Goal: Transaction & Acquisition: Purchase product/service

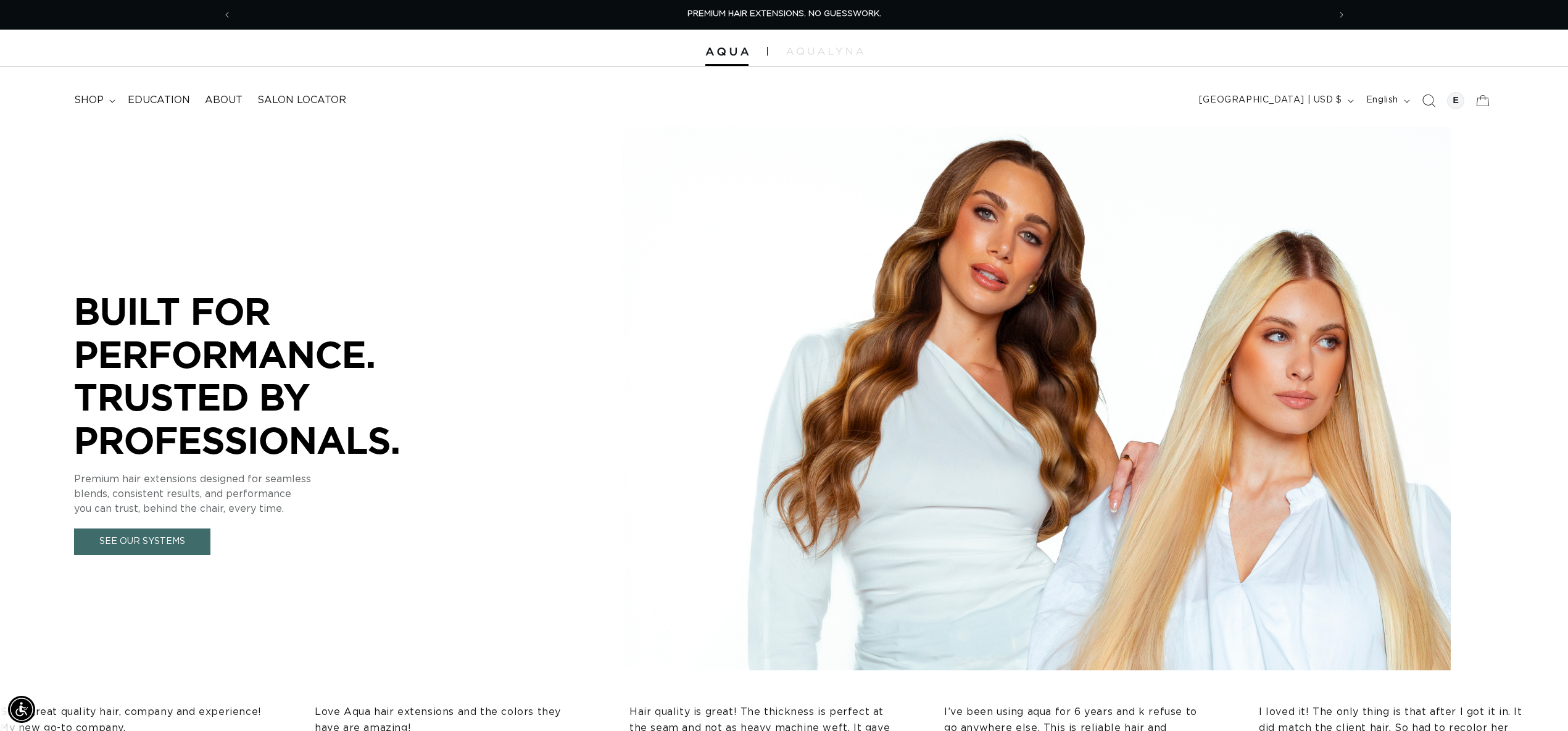
click at [1427, 101] on icon "Search" at bounding box center [1428, 100] width 13 height 13
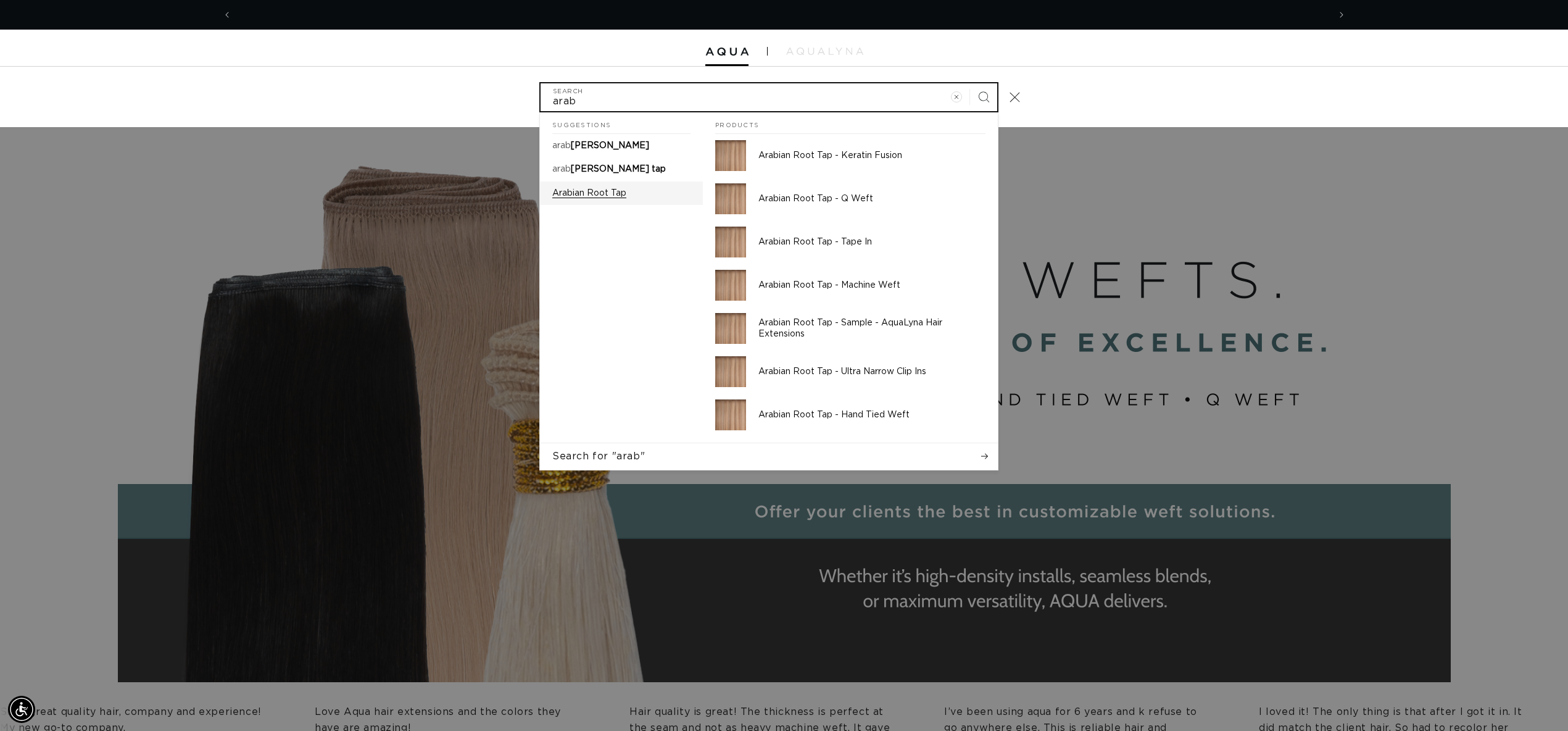
scroll to position [0, 2194]
type input "arab"
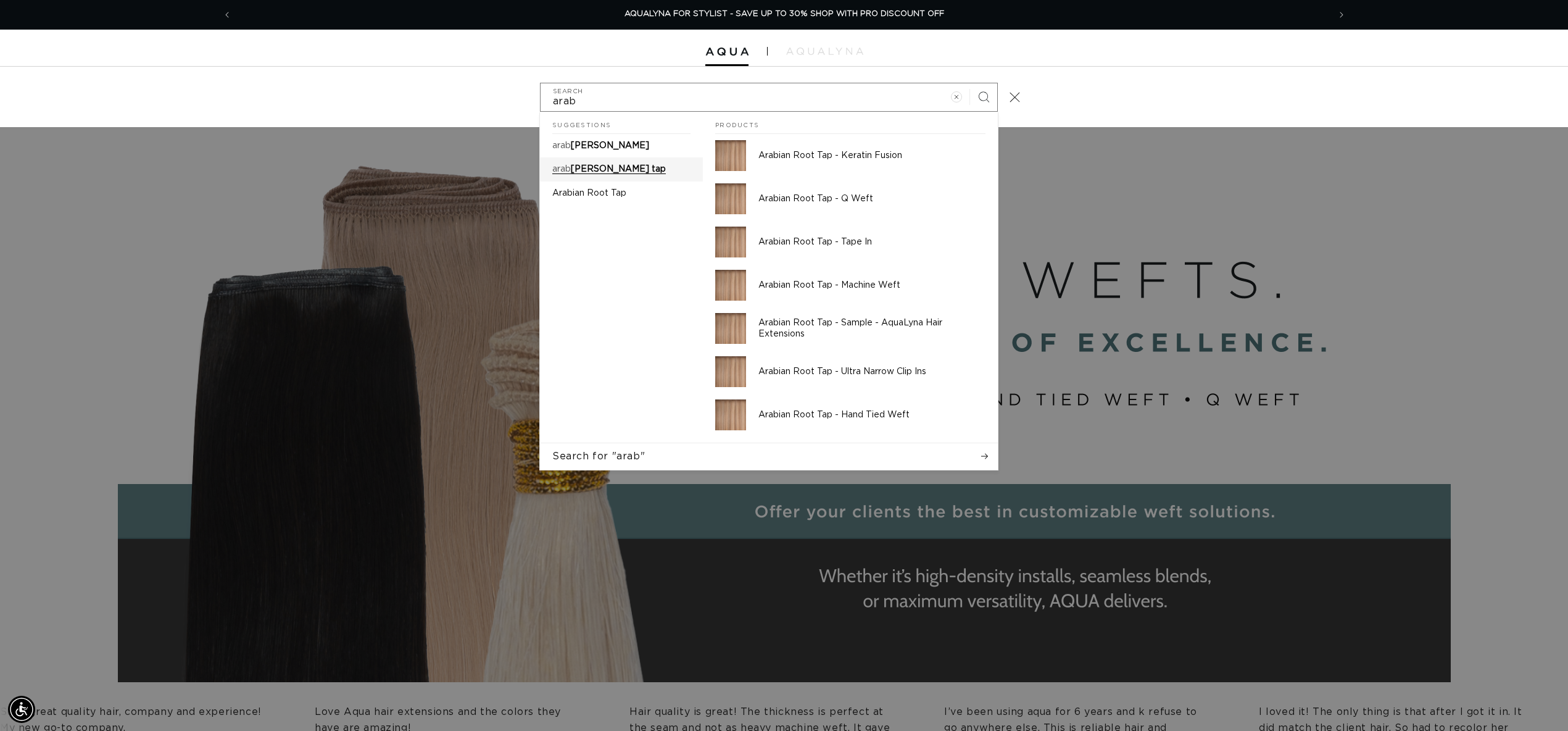
click at [627, 170] on link "arab [PERSON_NAME] tap" at bounding box center [622, 169] width 163 height 23
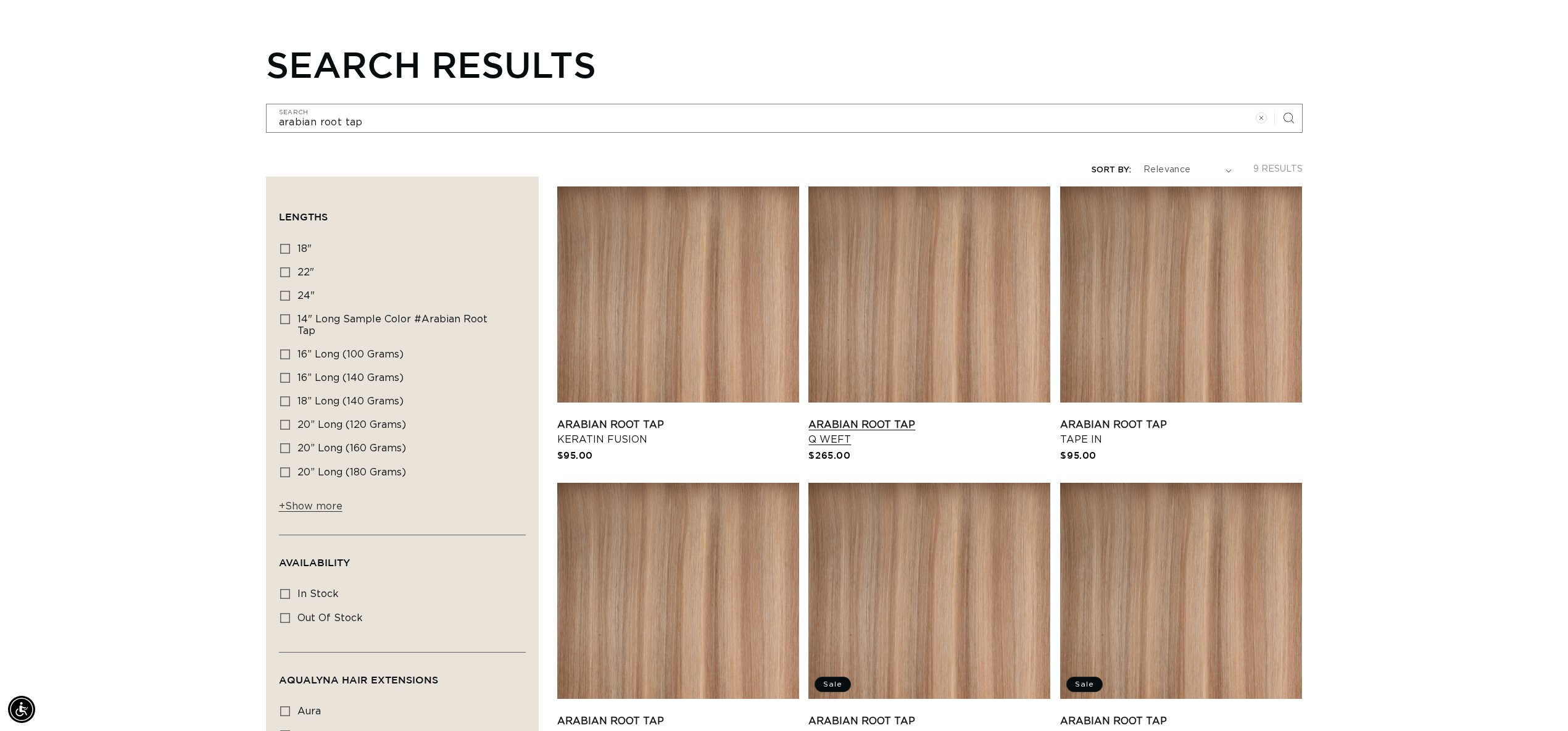
scroll to position [121, 0]
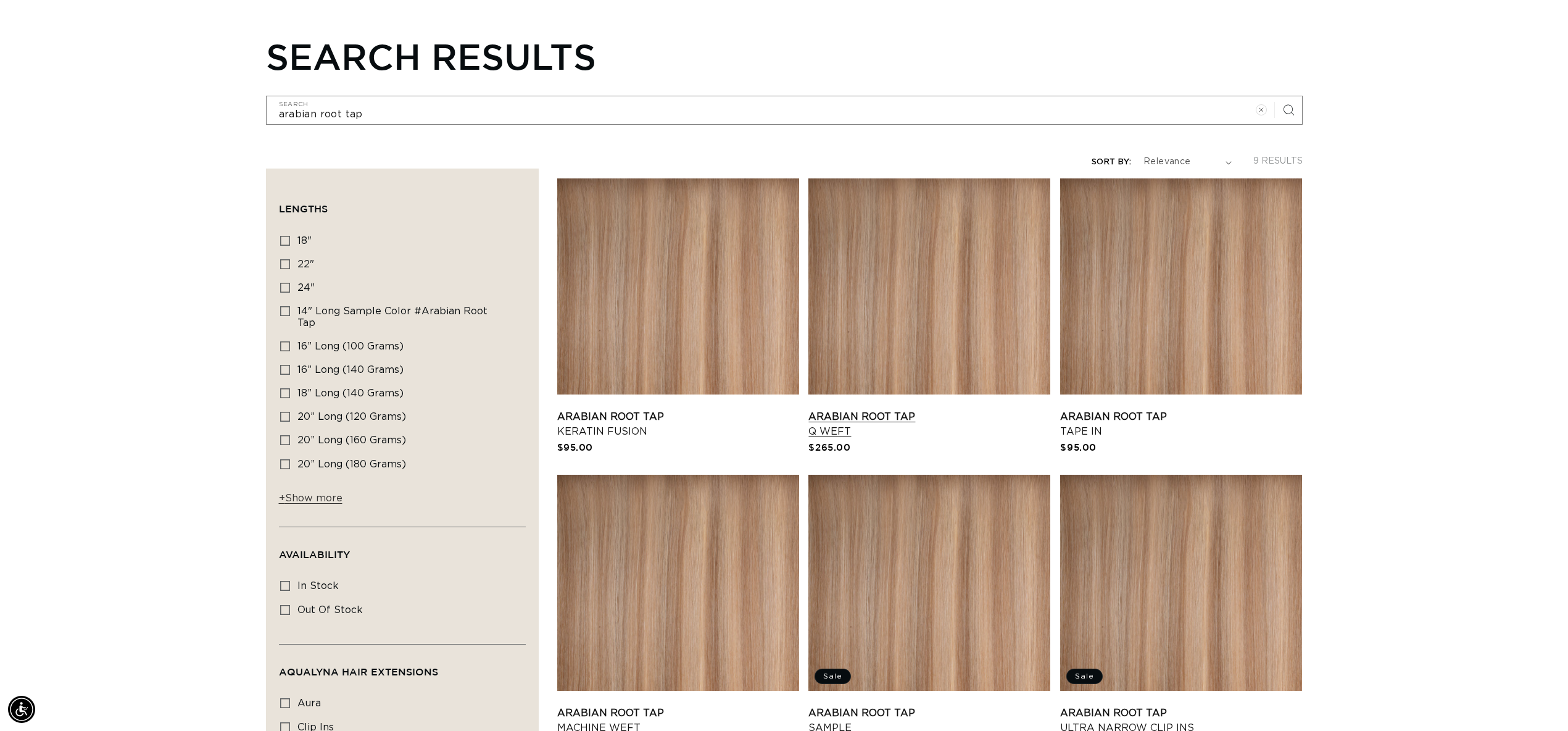
click at [884, 410] on link "Arabian Root Tap Q Weft" at bounding box center [929, 424] width 242 height 30
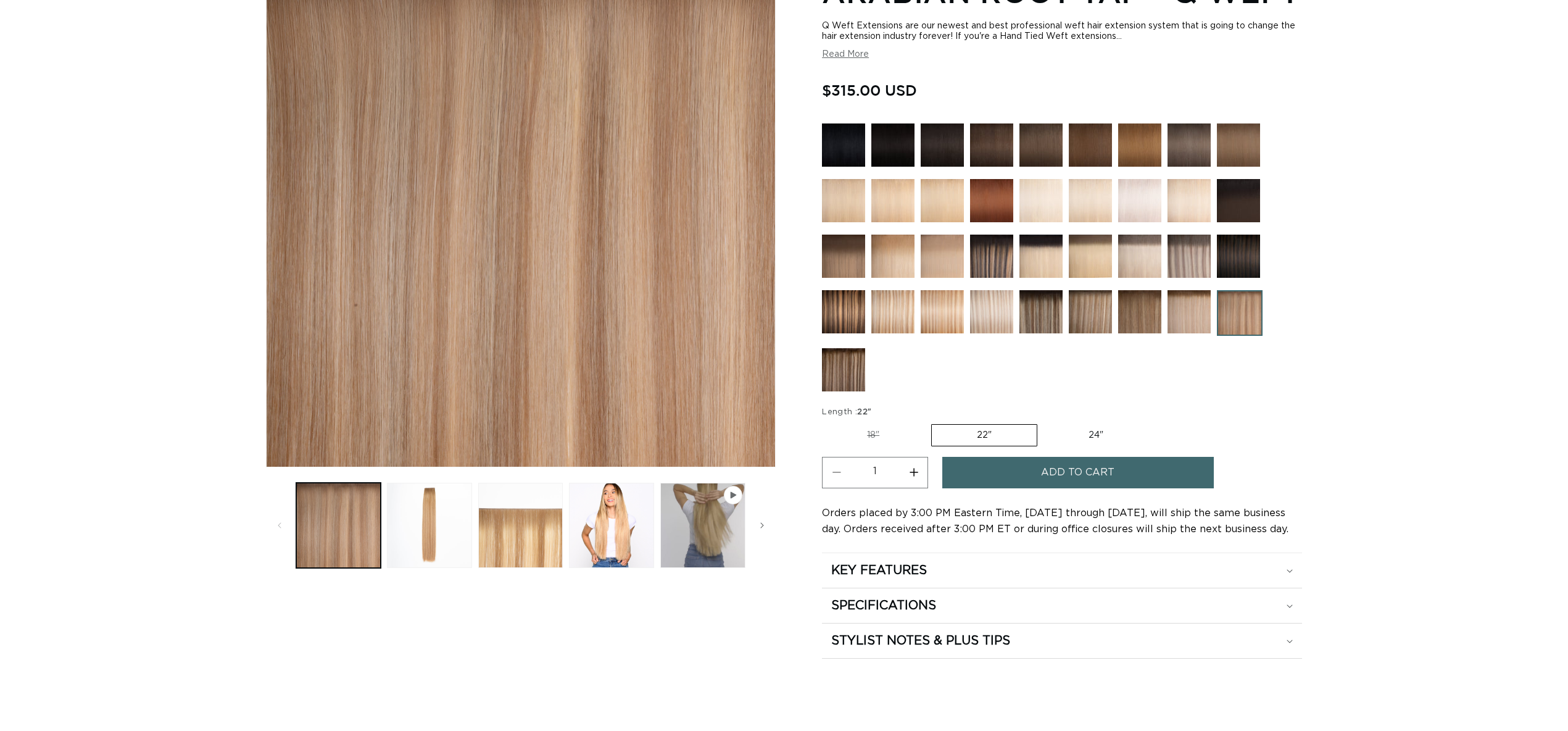
scroll to position [226, 0]
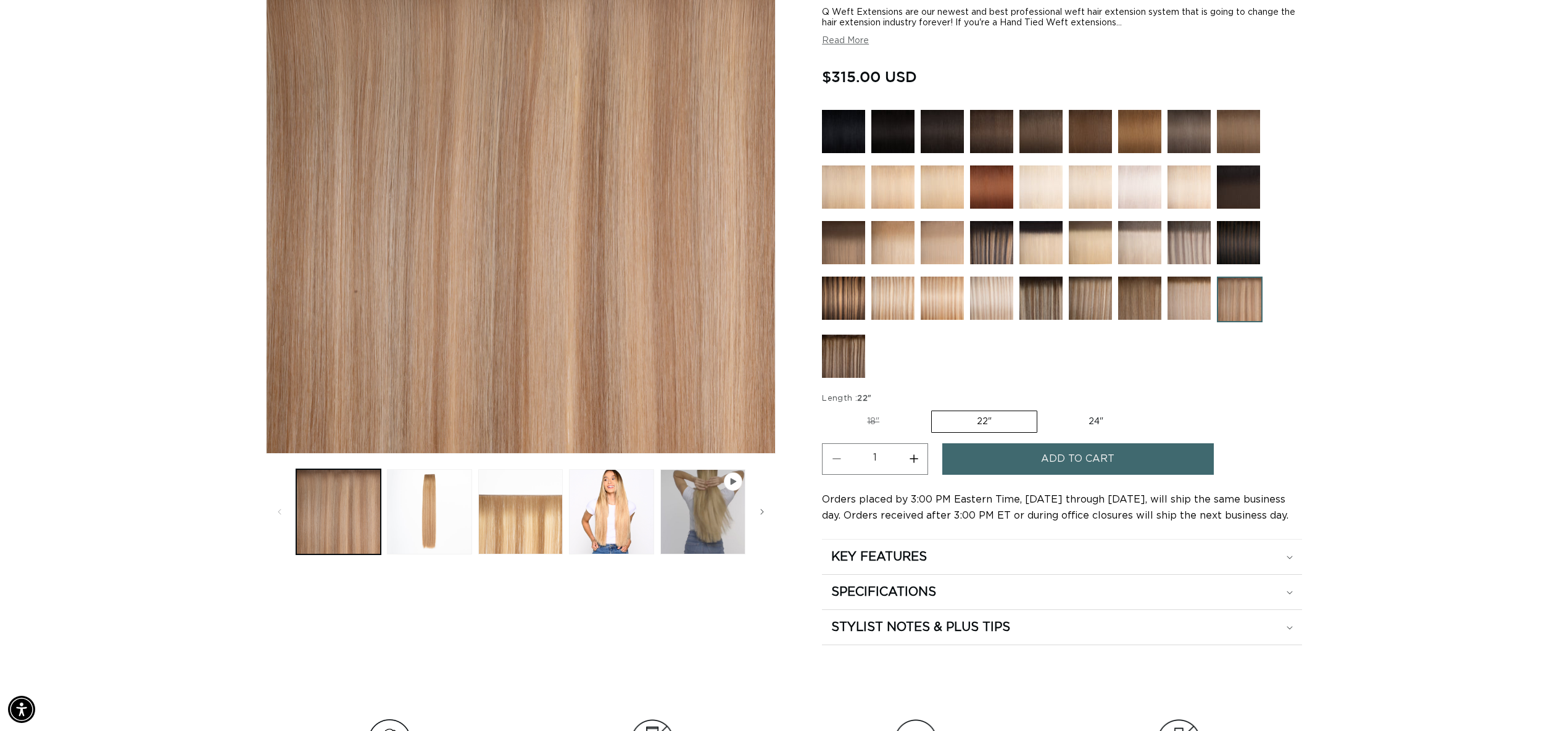
click at [878, 422] on label "18" Variant sold out or unavailable" at bounding box center [873, 422] width 102 height 21
click at [826, 409] on input "18" Variant sold out or unavailable" at bounding box center [825, 408] width 1 height 1
radio input "true"
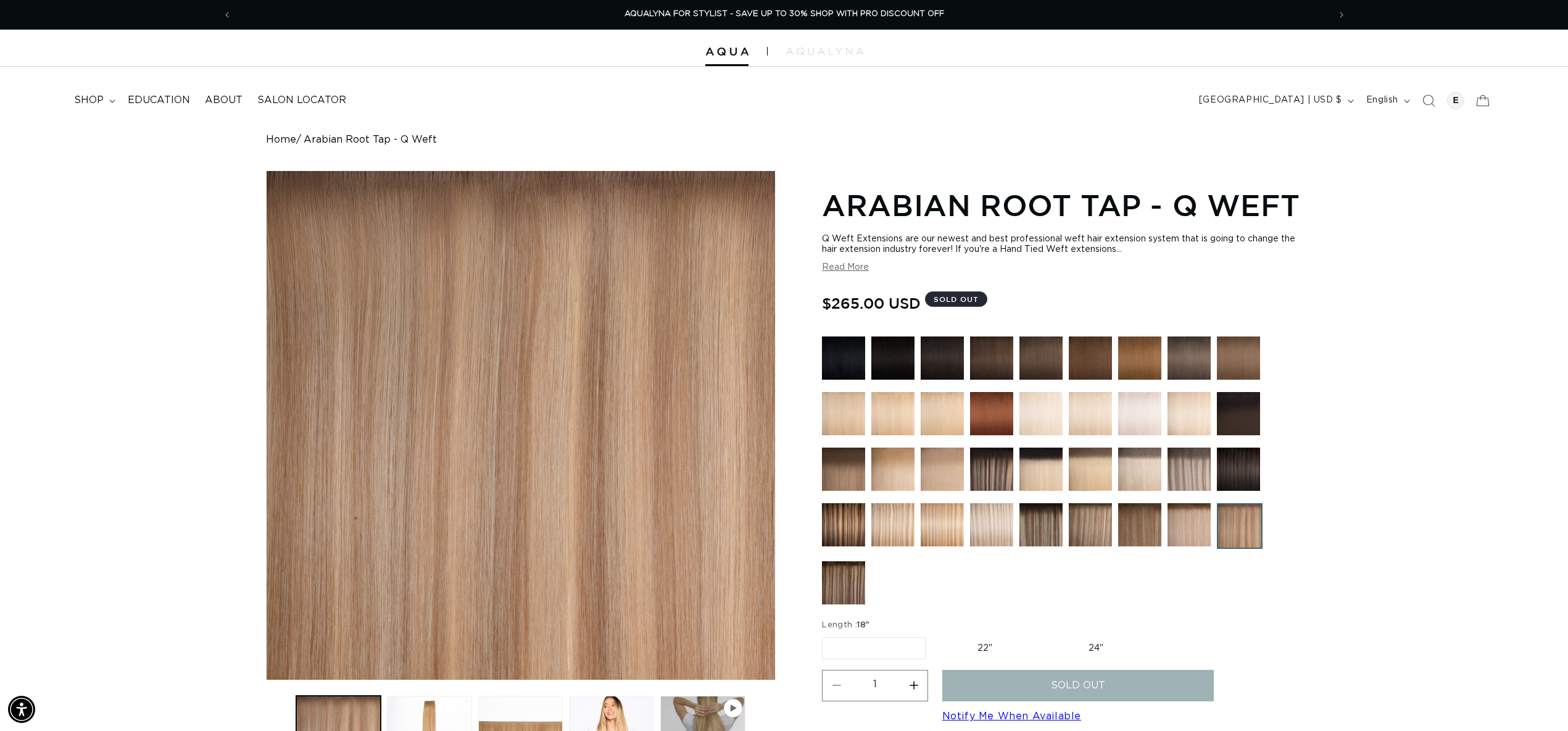
click at [1429, 103] on icon "Search" at bounding box center [1428, 100] width 12 height 12
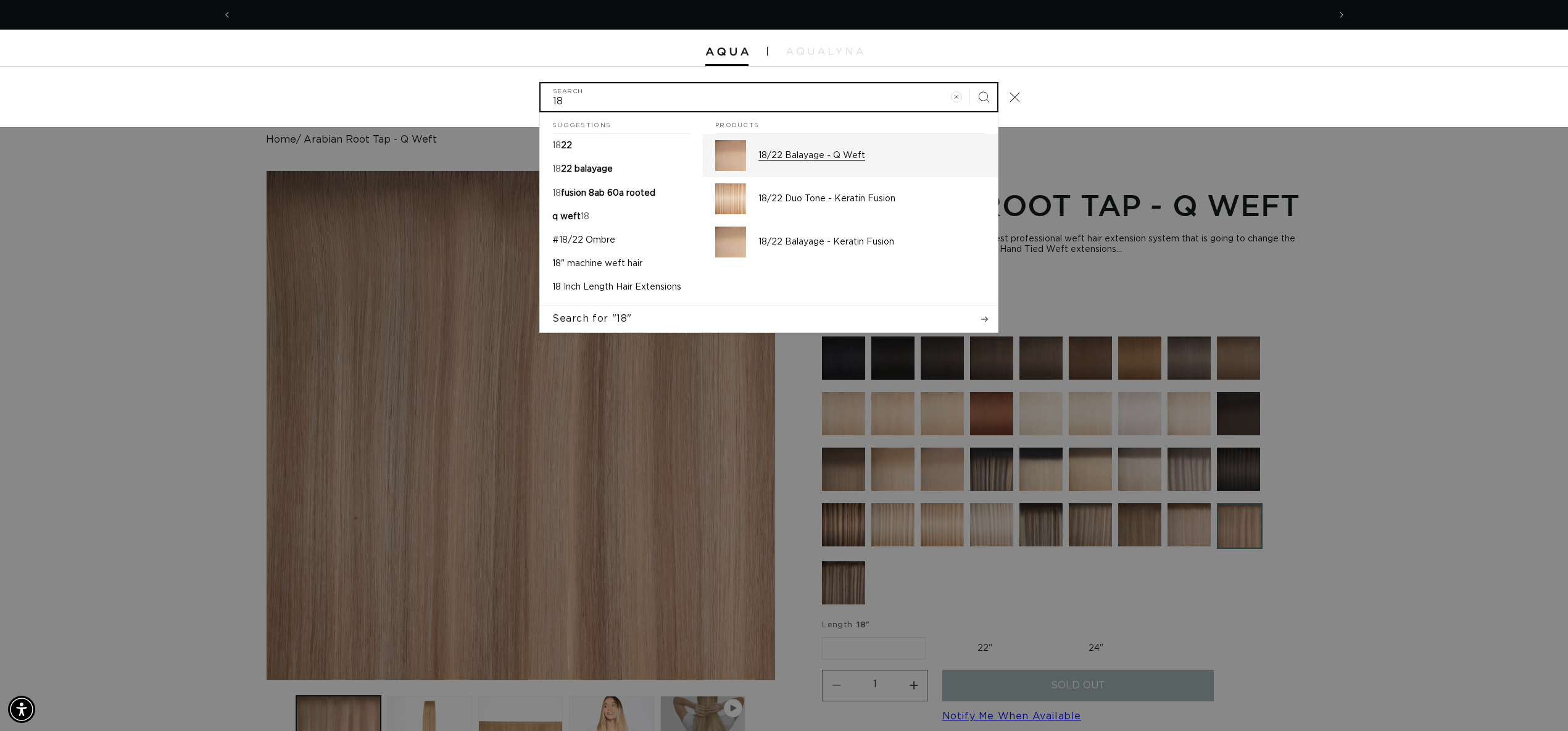
scroll to position [0, 1097]
type input "18"
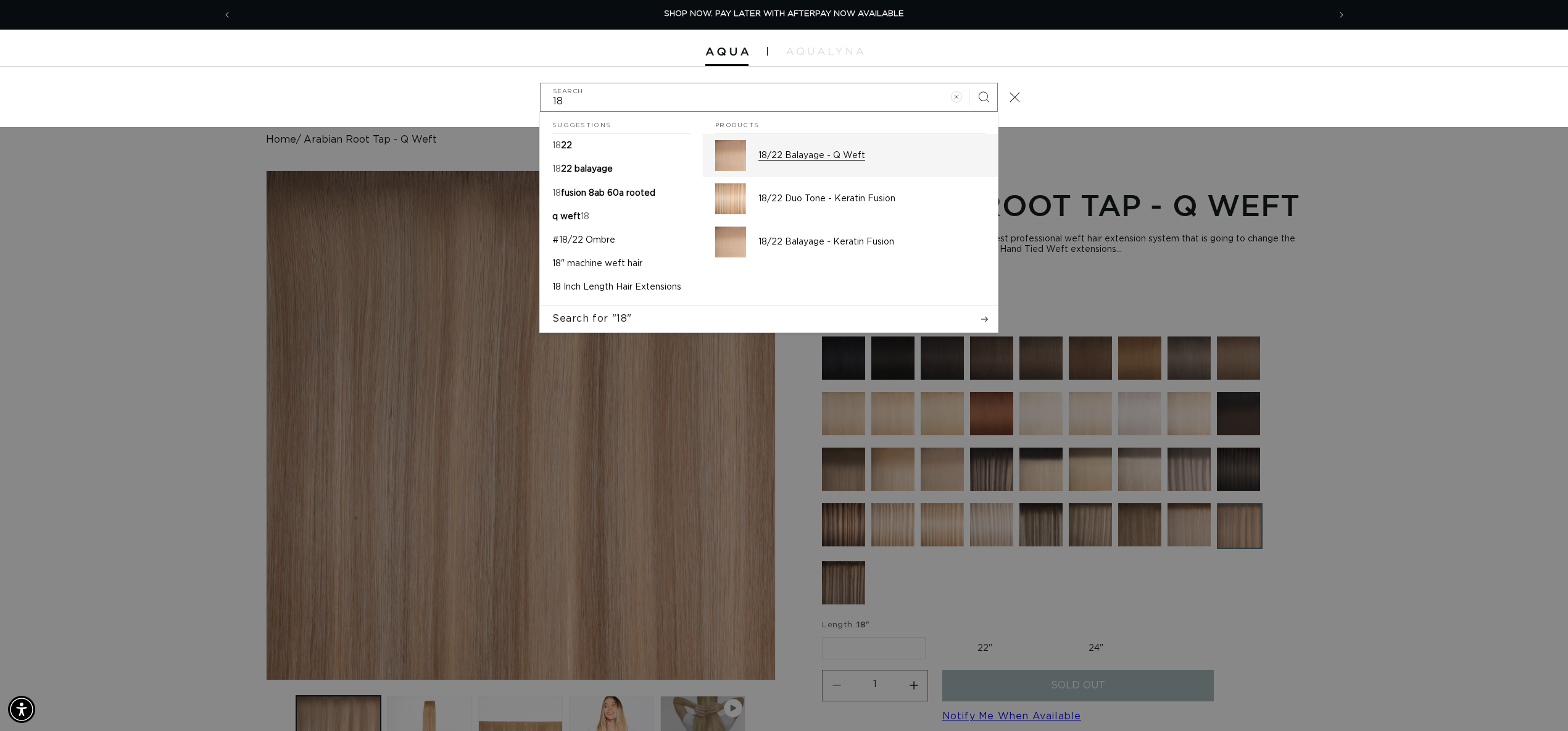
click at [780, 156] on p "18/22 Balayage - Q Weft" at bounding box center [872, 155] width 227 height 11
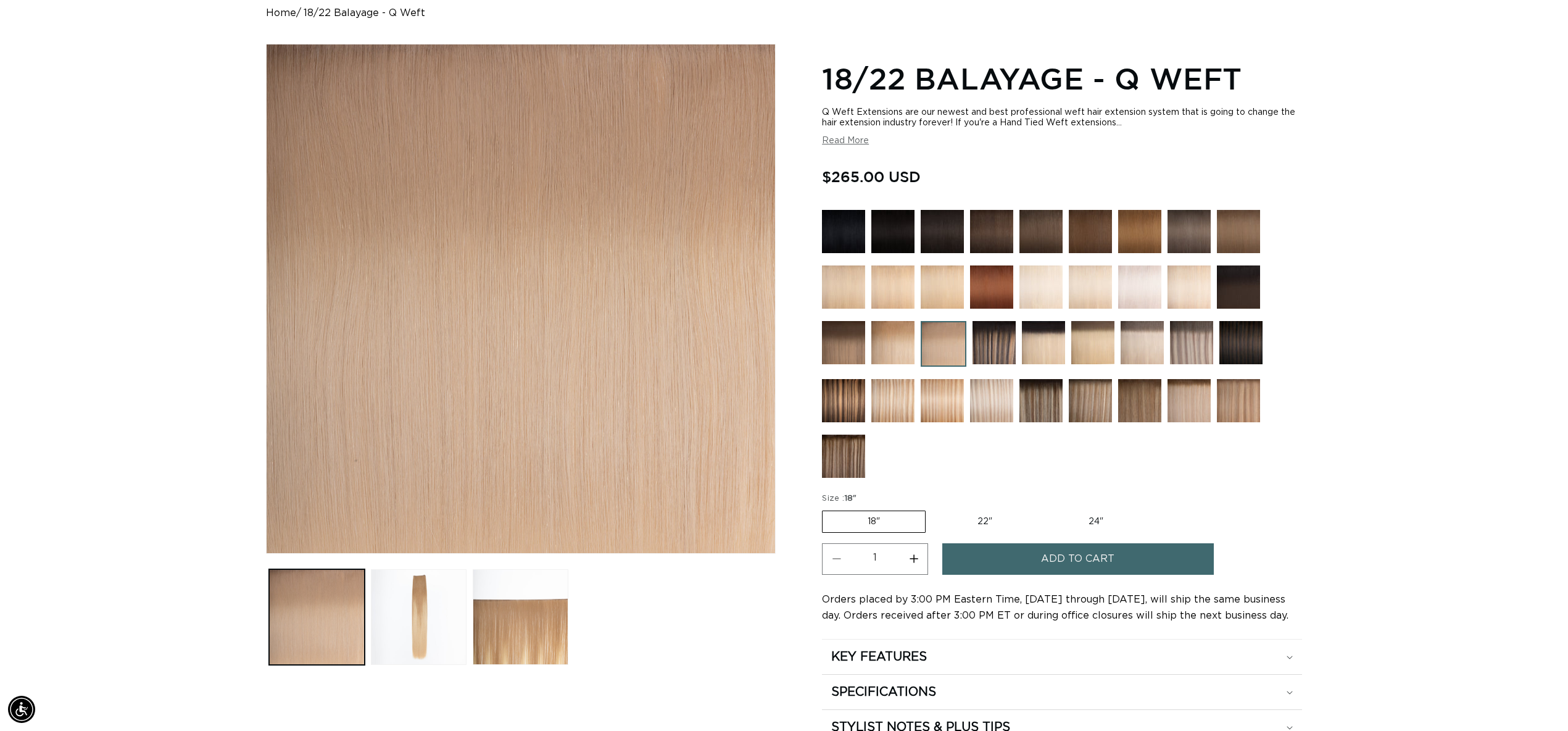
click at [1081, 553] on span "Add to cart" at bounding box center [1077, 559] width 73 height 31
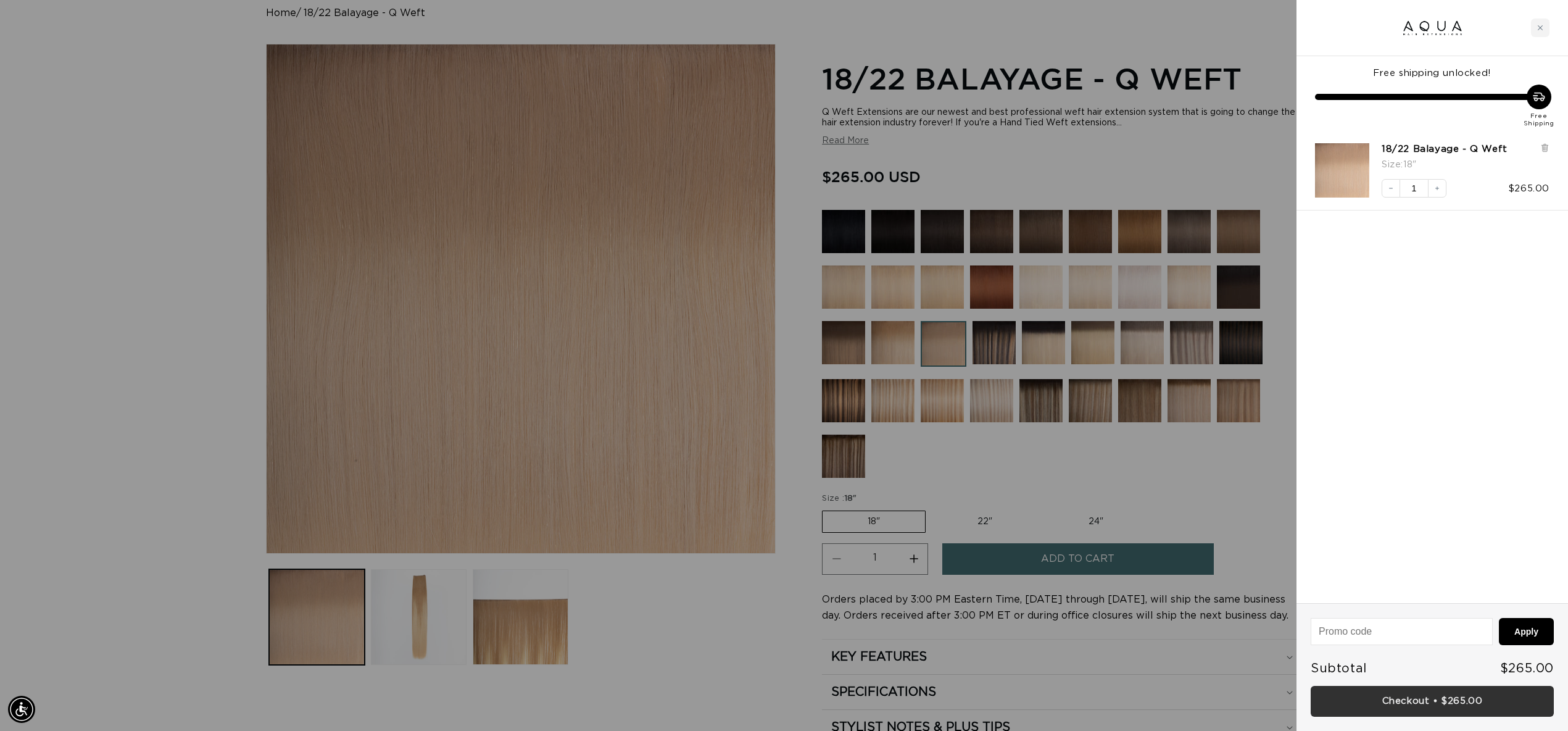
scroll to position [0, 2194]
click at [1470, 706] on link "Checkout • $265.00" at bounding box center [1432, 701] width 243 height 31
